Goal: Task Accomplishment & Management: Use online tool/utility

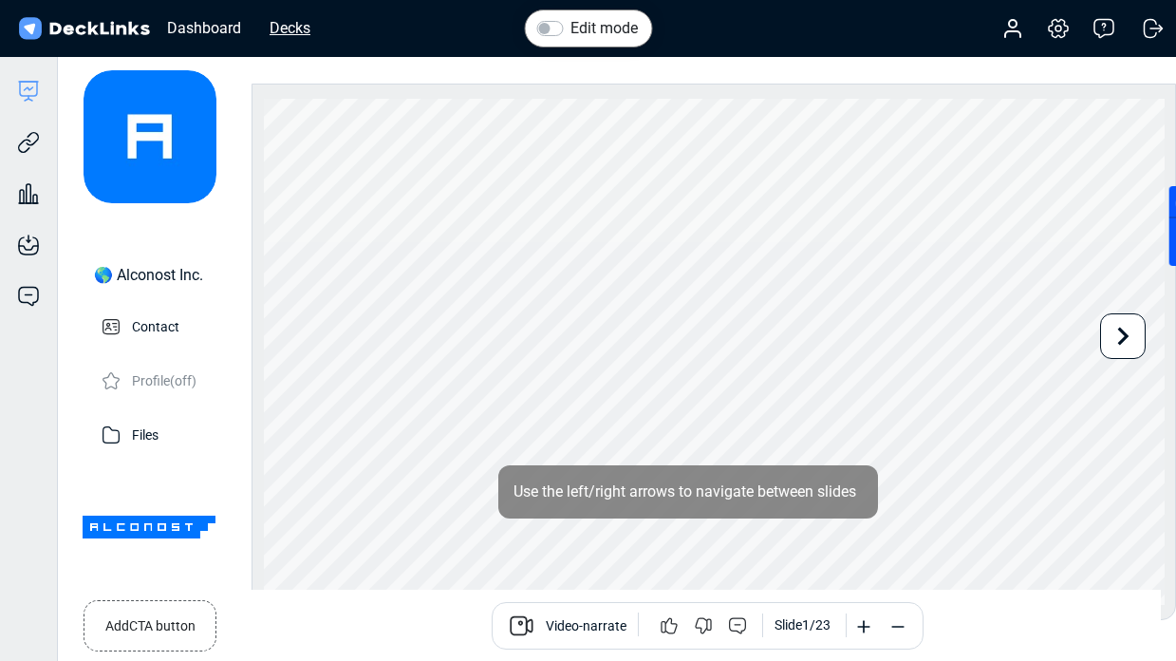
click at [295, 28] on div "Decks" at bounding box center [290, 28] width 60 height 24
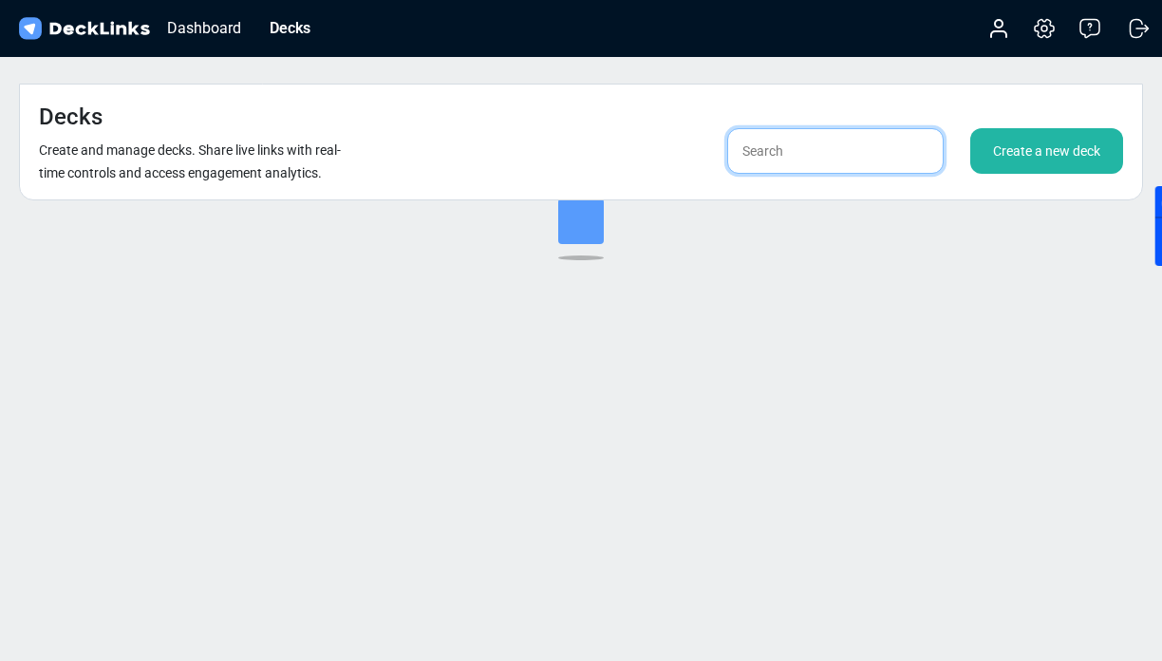
click at [801, 128] on input "text" at bounding box center [835, 151] width 216 height 46
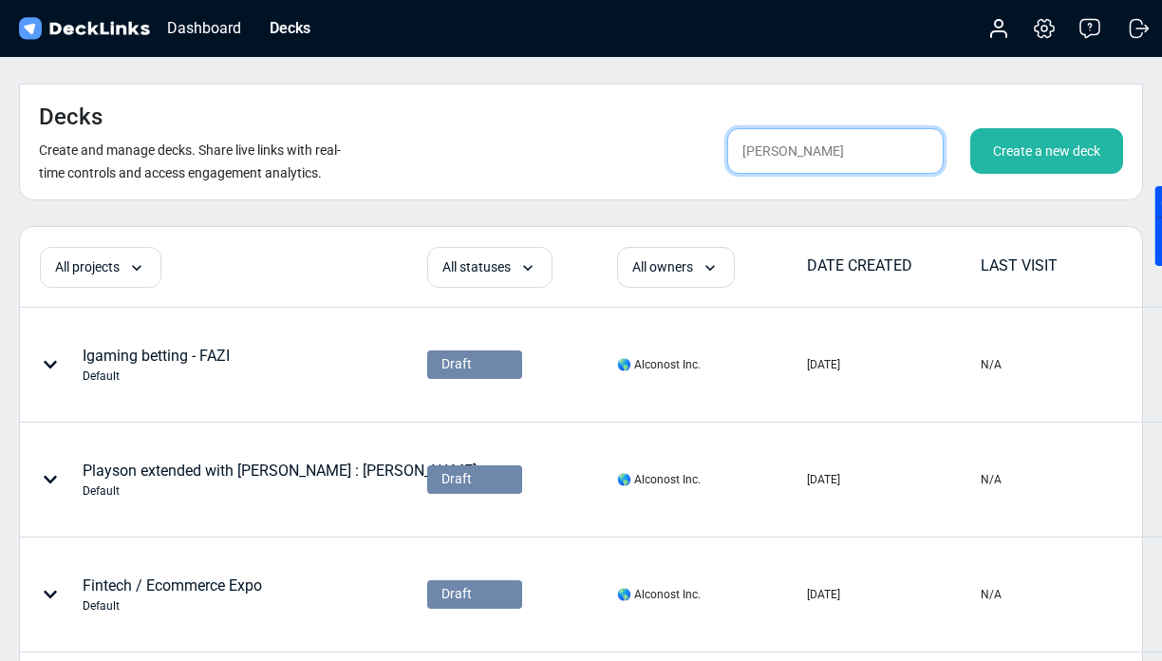
type input "[PERSON_NAME]"
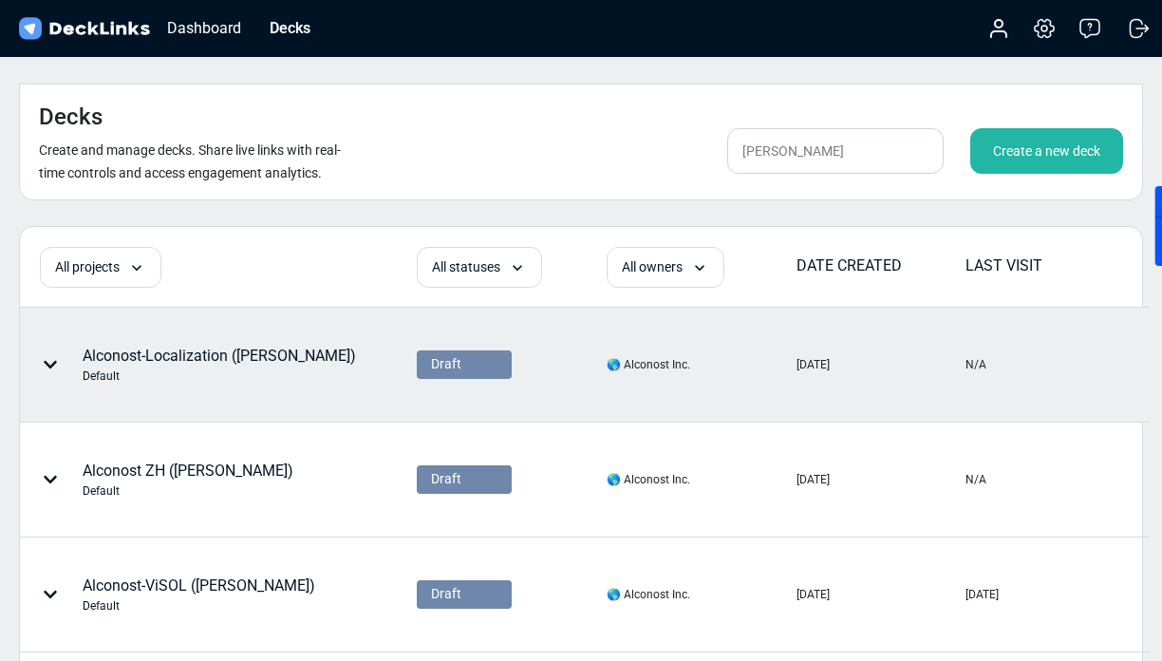
click at [186, 345] on div "Alconost-Localization ([PERSON_NAME]) Default" at bounding box center [219, 365] width 273 height 40
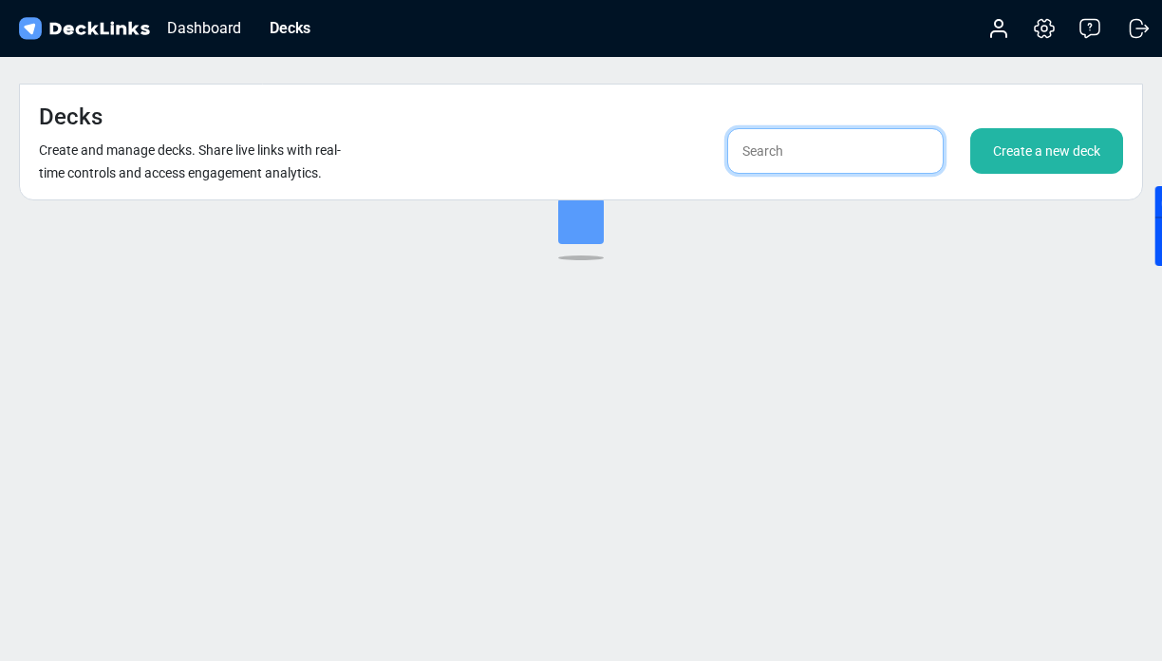
click at [858, 128] on input "text" at bounding box center [835, 151] width 216 height 46
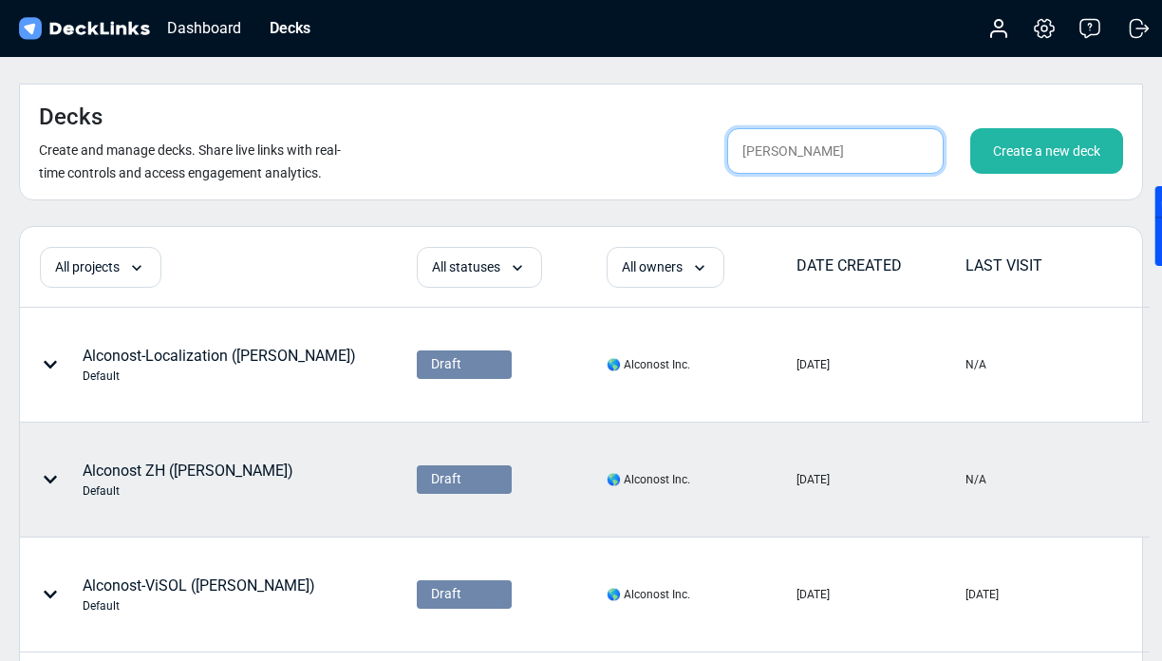
type input "[PERSON_NAME]"
click at [165, 460] on div "Alconost ZH ([PERSON_NAME]) Default" at bounding box center [188, 480] width 211 height 40
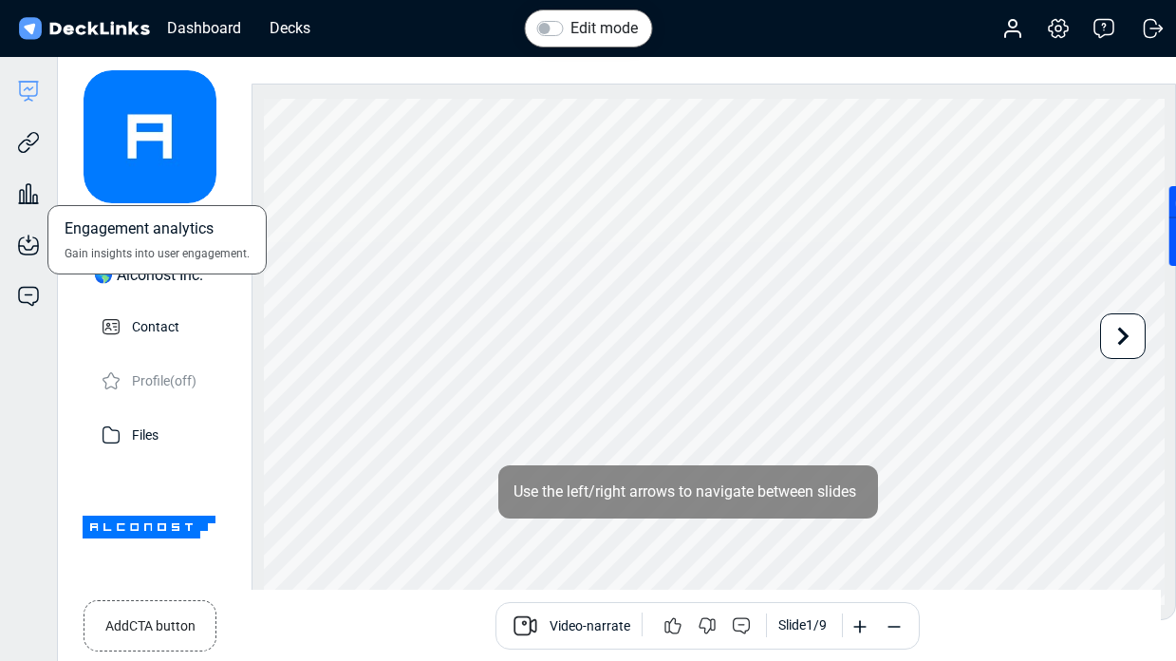
click at [27, 155] on div "Engagement analytics Gain insights into user engagement." at bounding box center [28, 179] width 57 height 51
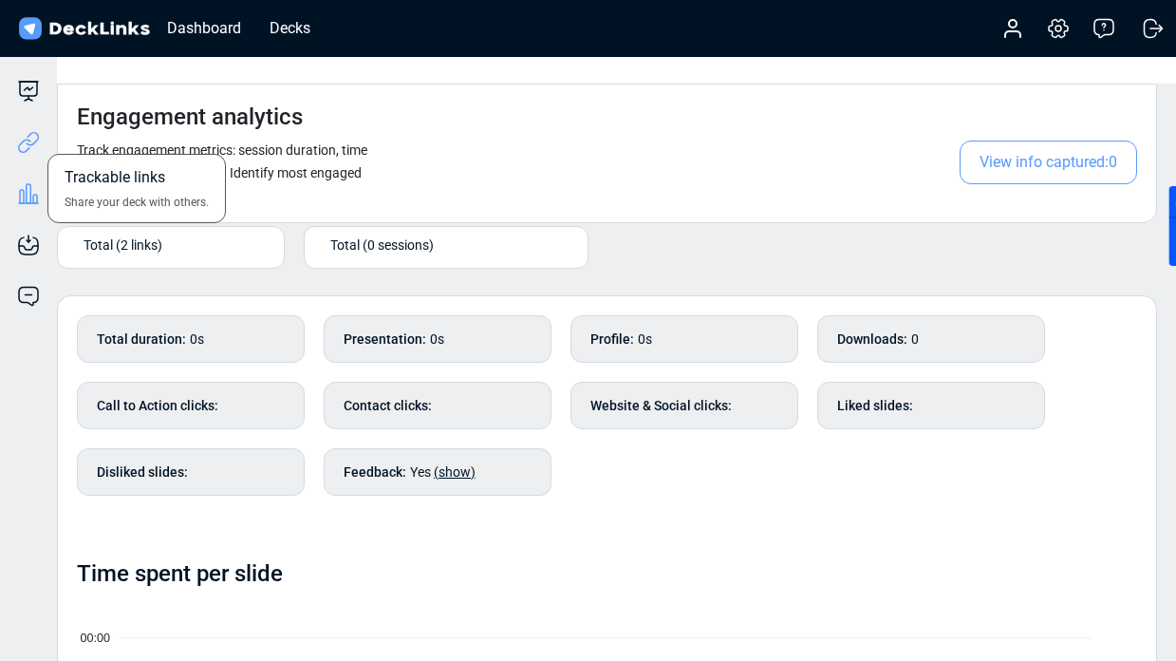
click at [37, 146] on icon at bounding box center [28, 142] width 23 height 23
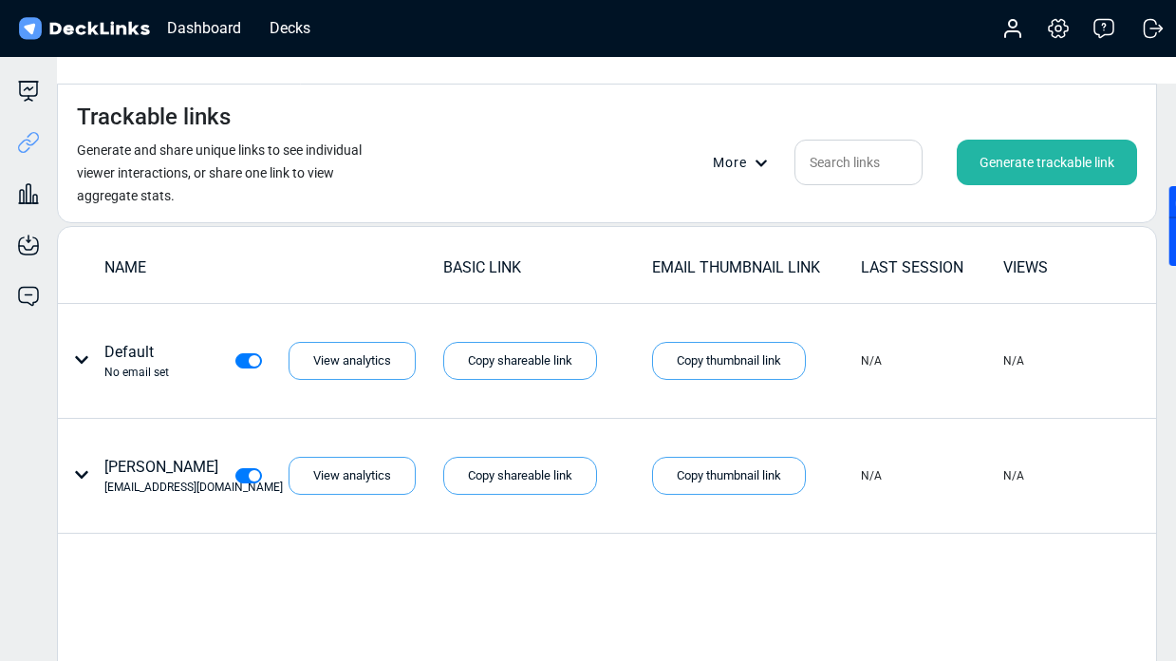
click at [1082, 140] on div "Generate trackable link" at bounding box center [1047, 163] width 180 height 46
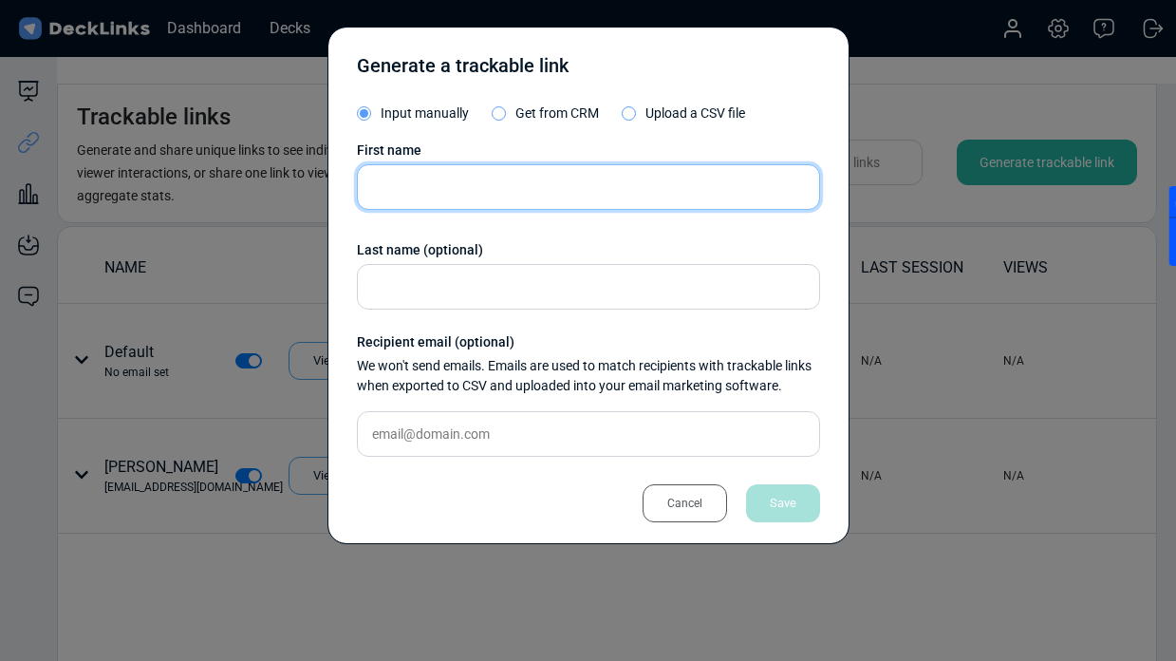
click at [592, 187] on input "text" at bounding box center [588, 187] width 463 height 46
paste input "[EMAIL_ADDRESS][DOMAIN_NAME]"
type input "[EMAIL_ADDRESS][DOMAIN_NAME]"
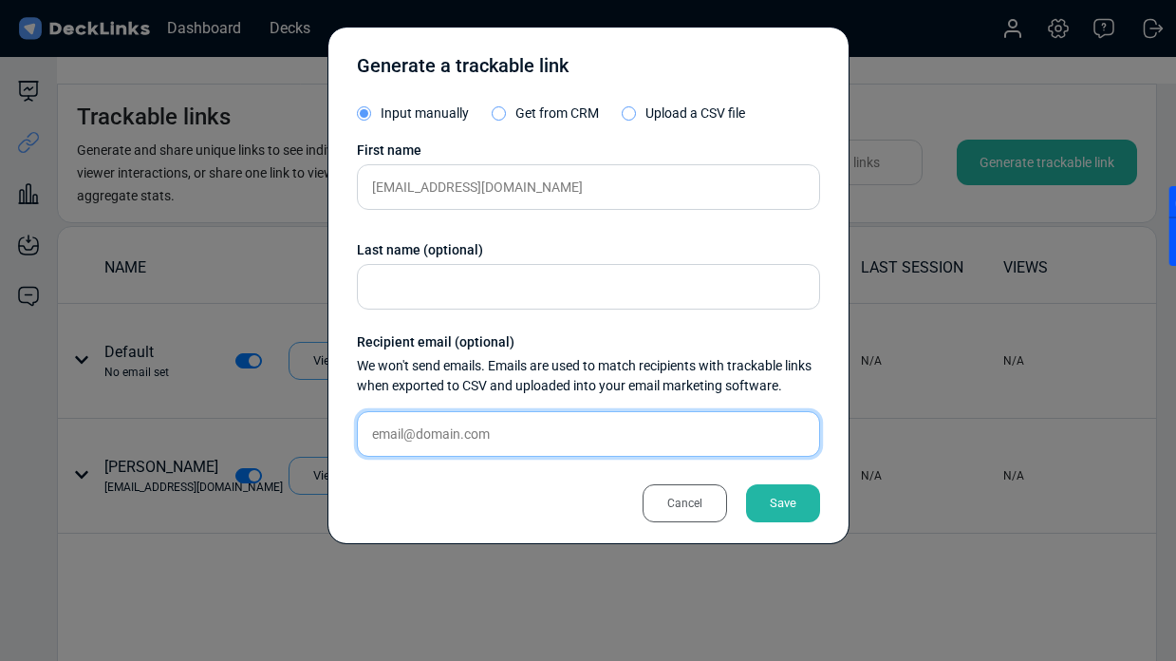
click at [433, 419] on input "text" at bounding box center [588, 434] width 463 height 46
paste input "[EMAIL_ADDRESS][DOMAIN_NAME]"
type input "[EMAIL_ADDRESS][DOMAIN_NAME]"
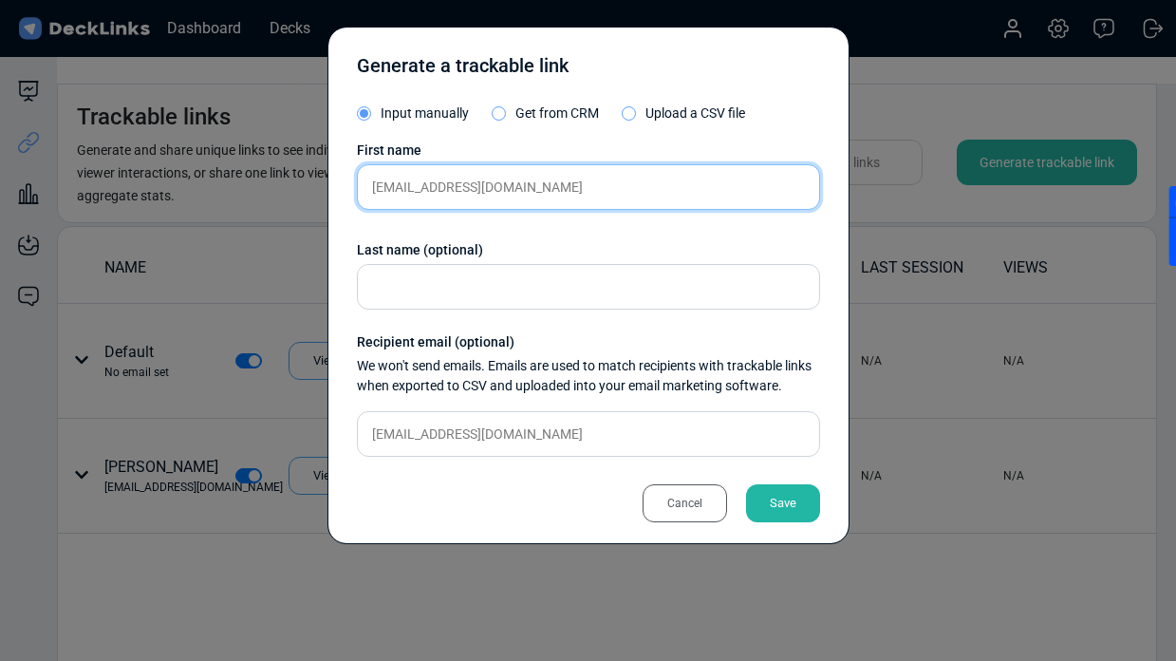
drag, startPoint x: 428, startPoint y: 183, endPoint x: 718, endPoint y: 183, distance: 289.6
click at [718, 183] on input "[EMAIL_ADDRESS][DOMAIN_NAME]" at bounding box center [588, 187] width 463 height 46
type input "marloshu"
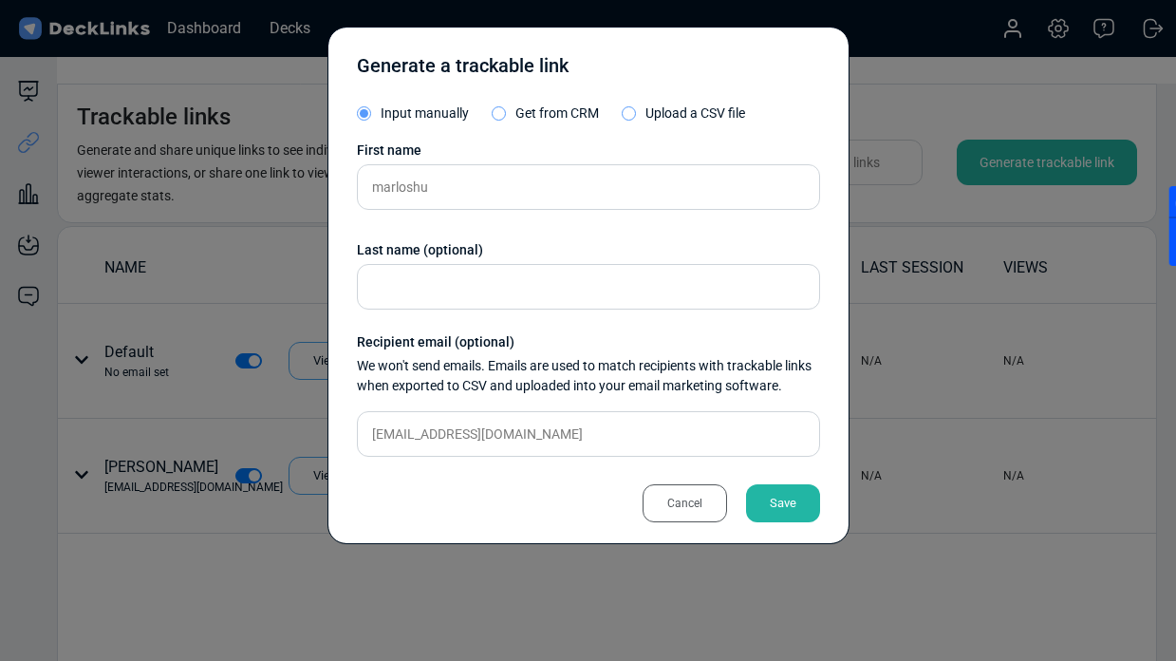
click at [793, 517] on div "Save" at bounding box center [783, 503] width 74 height 38
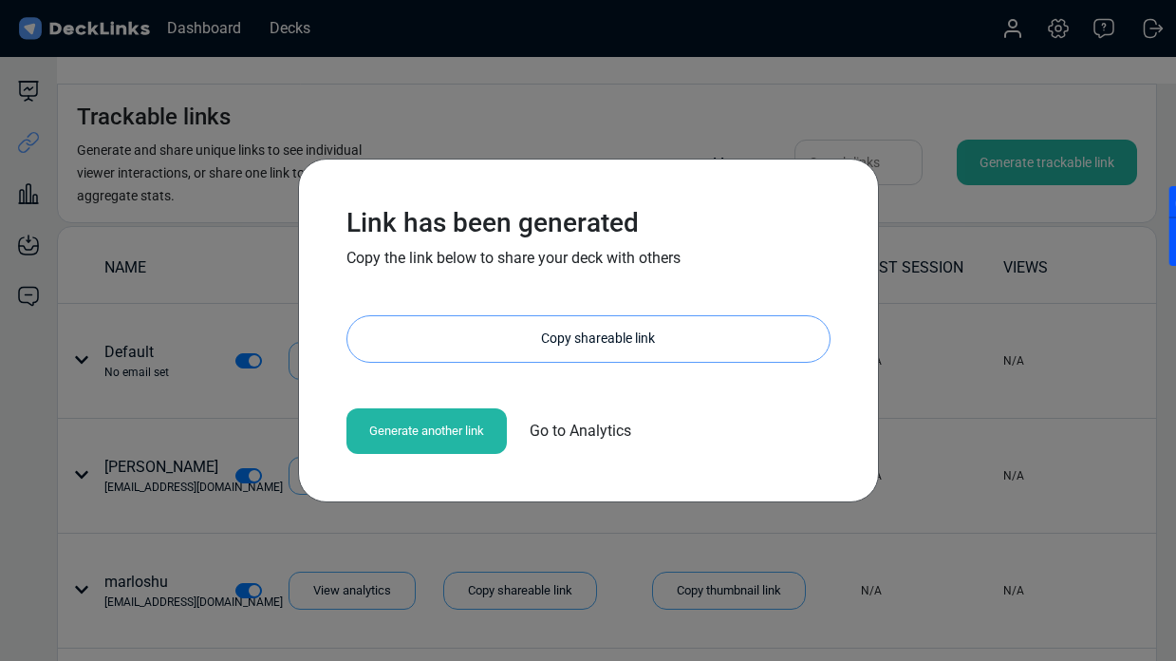
click at [552, 342] on div "Copy shareable link" at bounding box center [598, 339] width 463 height 46
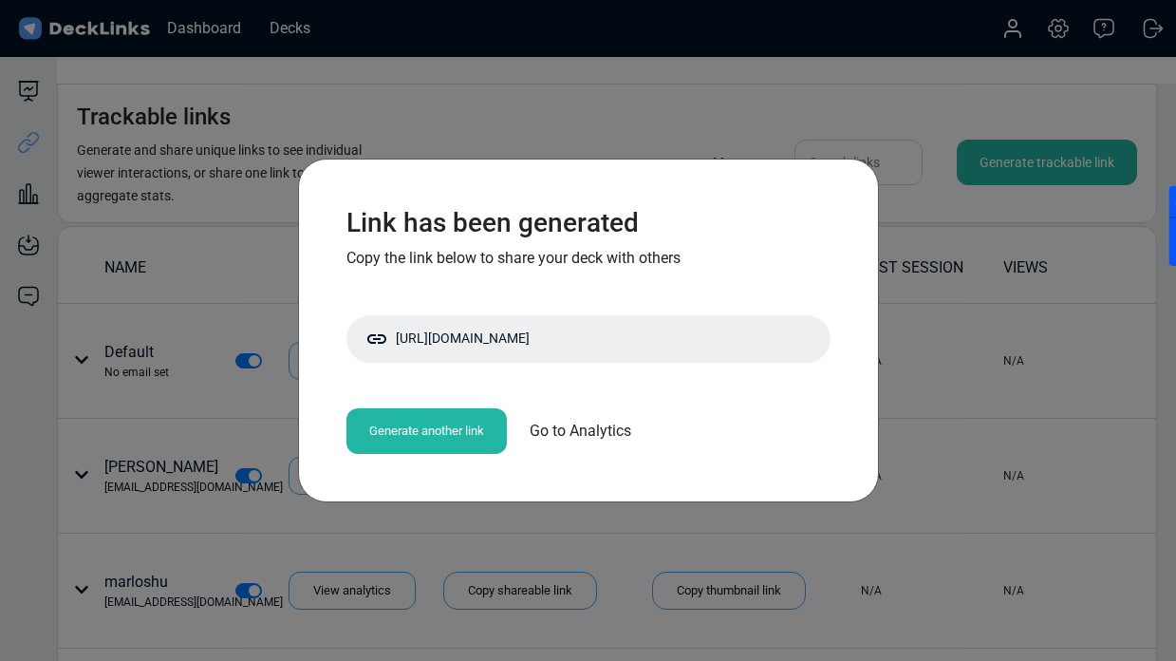
click at [429, 425] on div "Generate another link" at bounding box center [427, 431] width 160 height 46
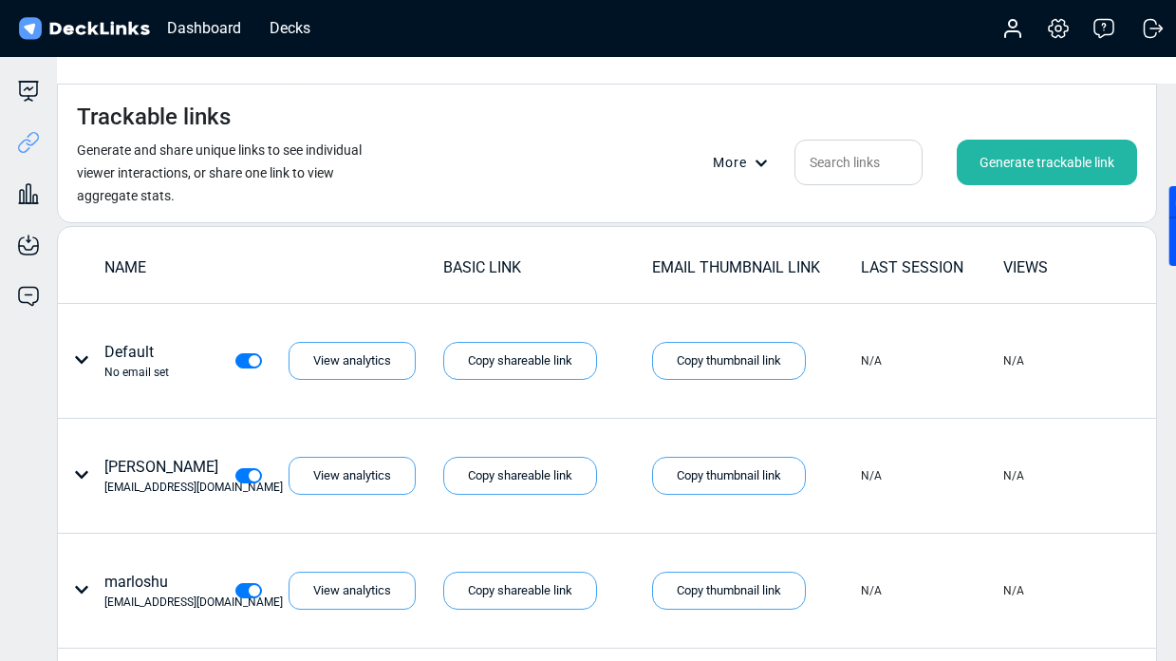
click at [1032, 140] on div "Generate trackable link" at bounding box center [1047, 163] width 180 height 46
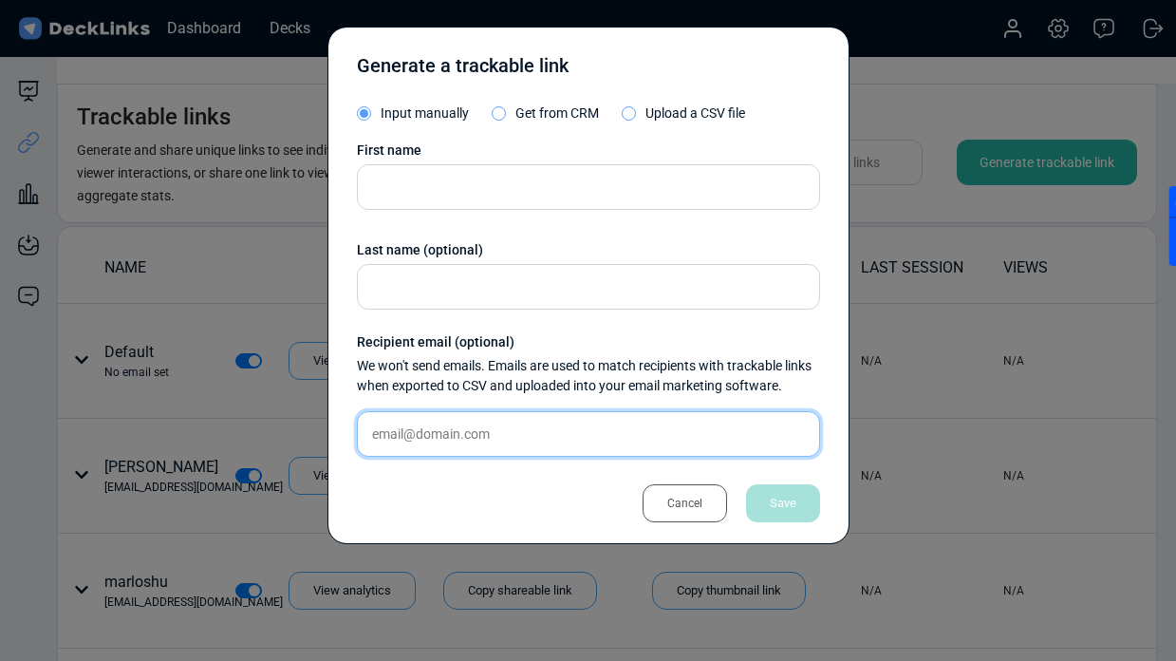
click at [484, 449] on input "text" at bounding box center [588, 434] width 463 height 46
paste input "[EMAIL_ADDRESS][DOMAIN_NAME]"
type input "[EMAIL_ADDRESS][DOMAIN_NAME]"
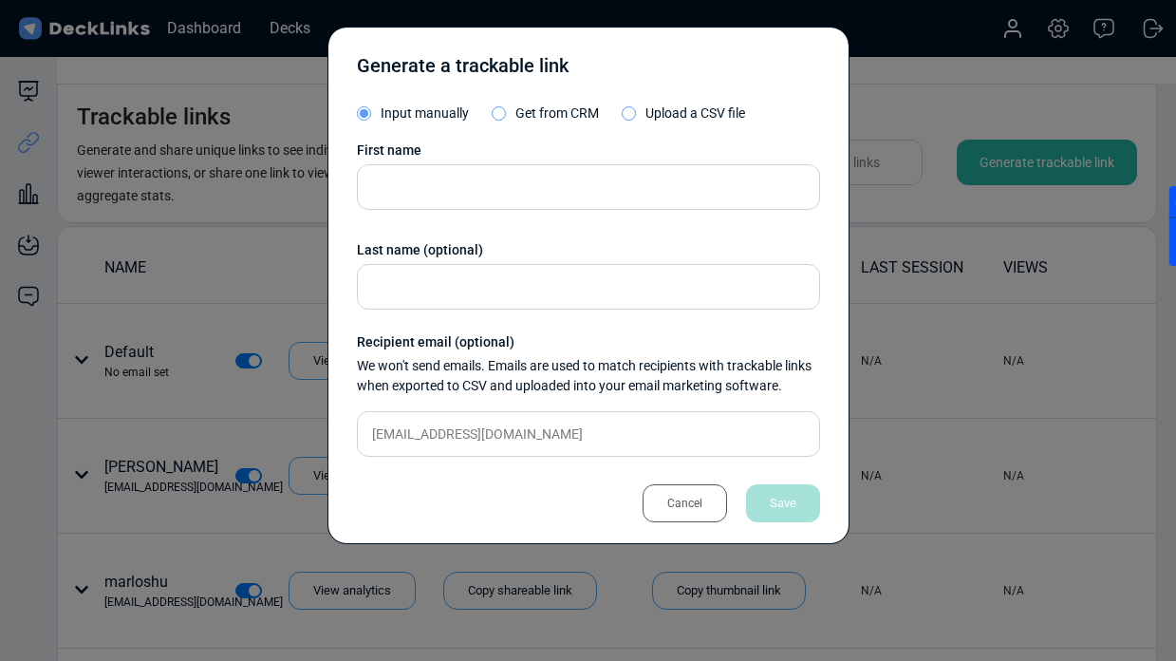
click at [471, 147] on div "First name" at bounding box center [588, 151] width 463 height 20
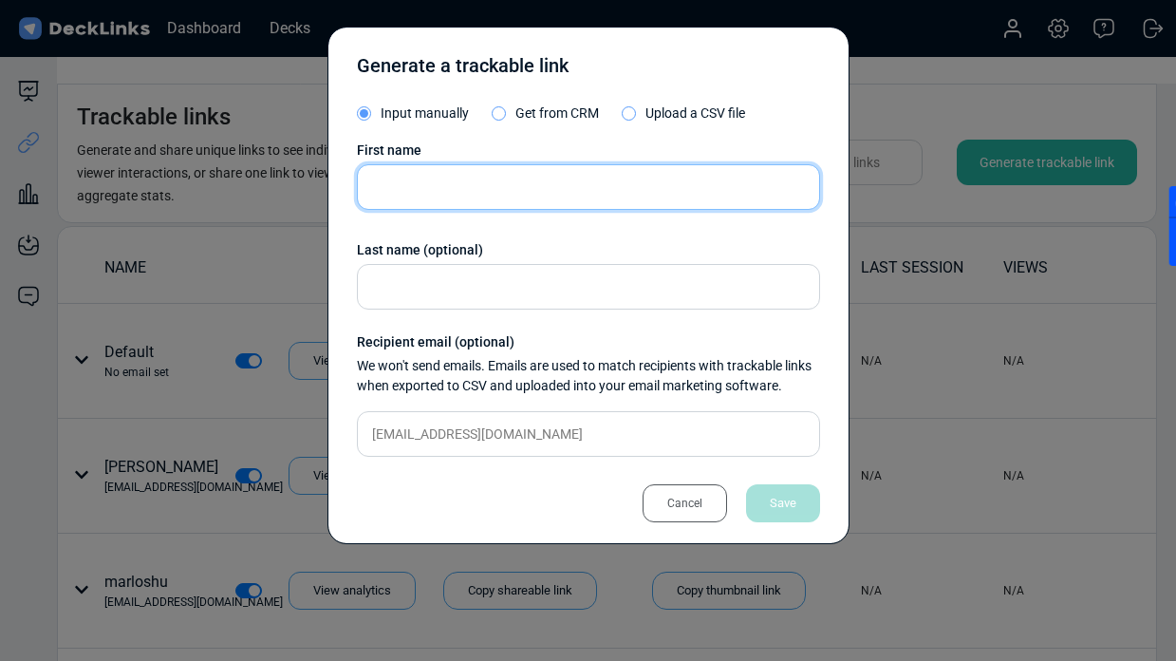
click at [469, 167] on input "text" at bounding box center [588, 187] width 463 height 46
paste input "[PERSON_NAME]"
type input "[PERSON_NAME]"
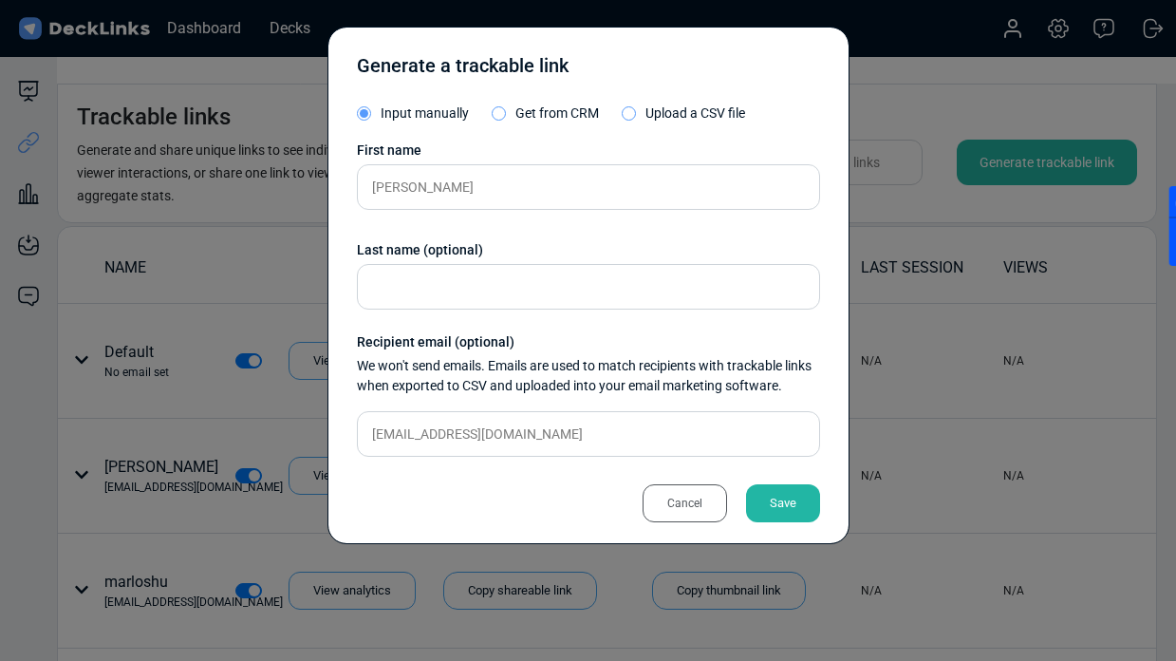
click at [763, 492] on div "Save" at bounding box center [783, 503] width 74 height 38
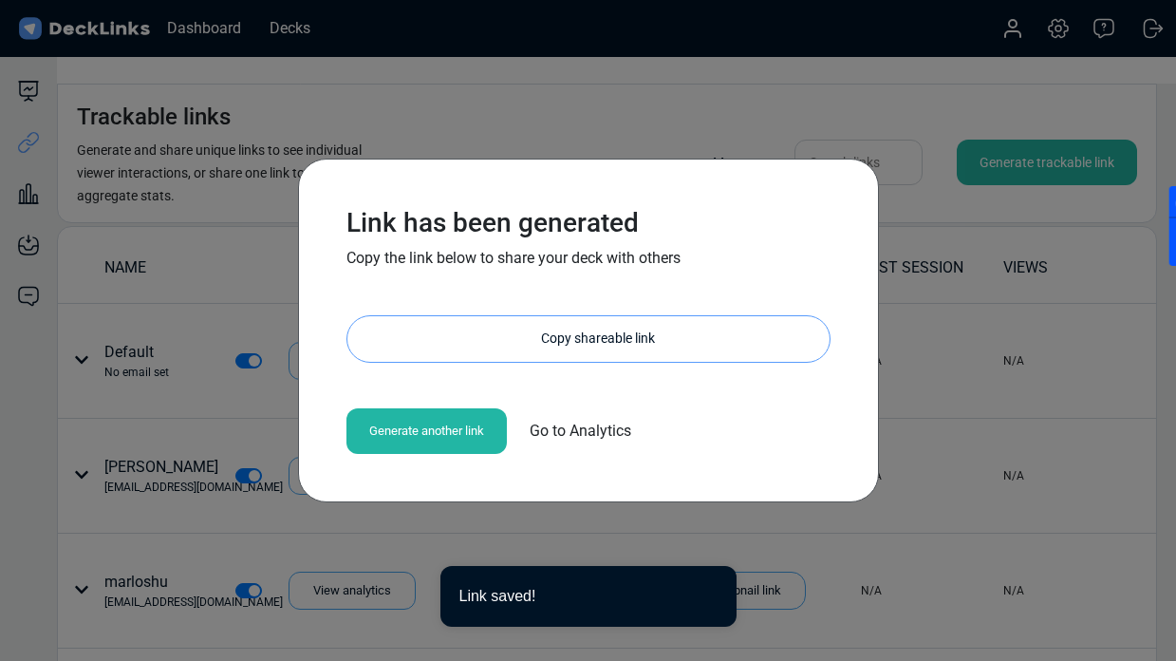
click at [558, 352] on div "Copy shareable link" at bounding box center [598, 339] width 463 height 46
